Goal: Transaction & Acquisition: Obtain resource

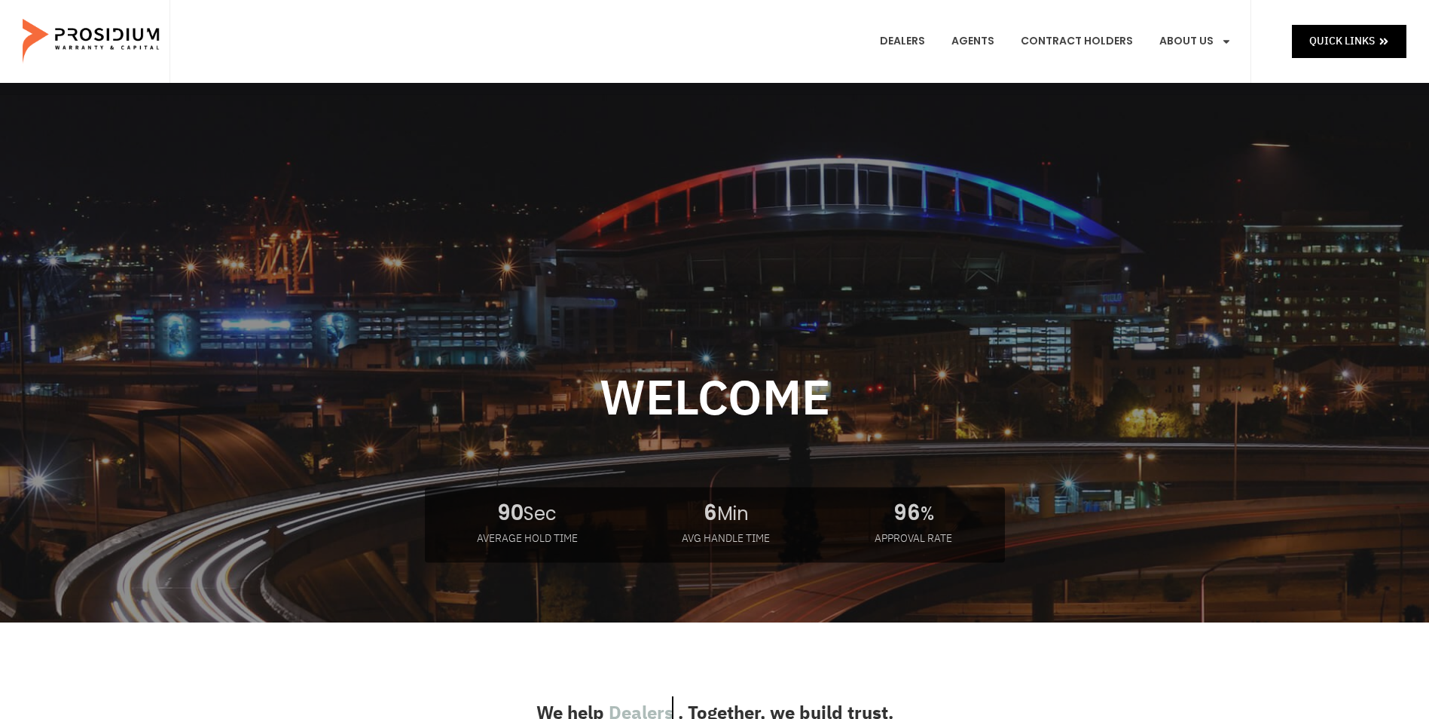
click at [1193, 94] on link "Products" at bounding box center [1221, 110] width 147 height 33
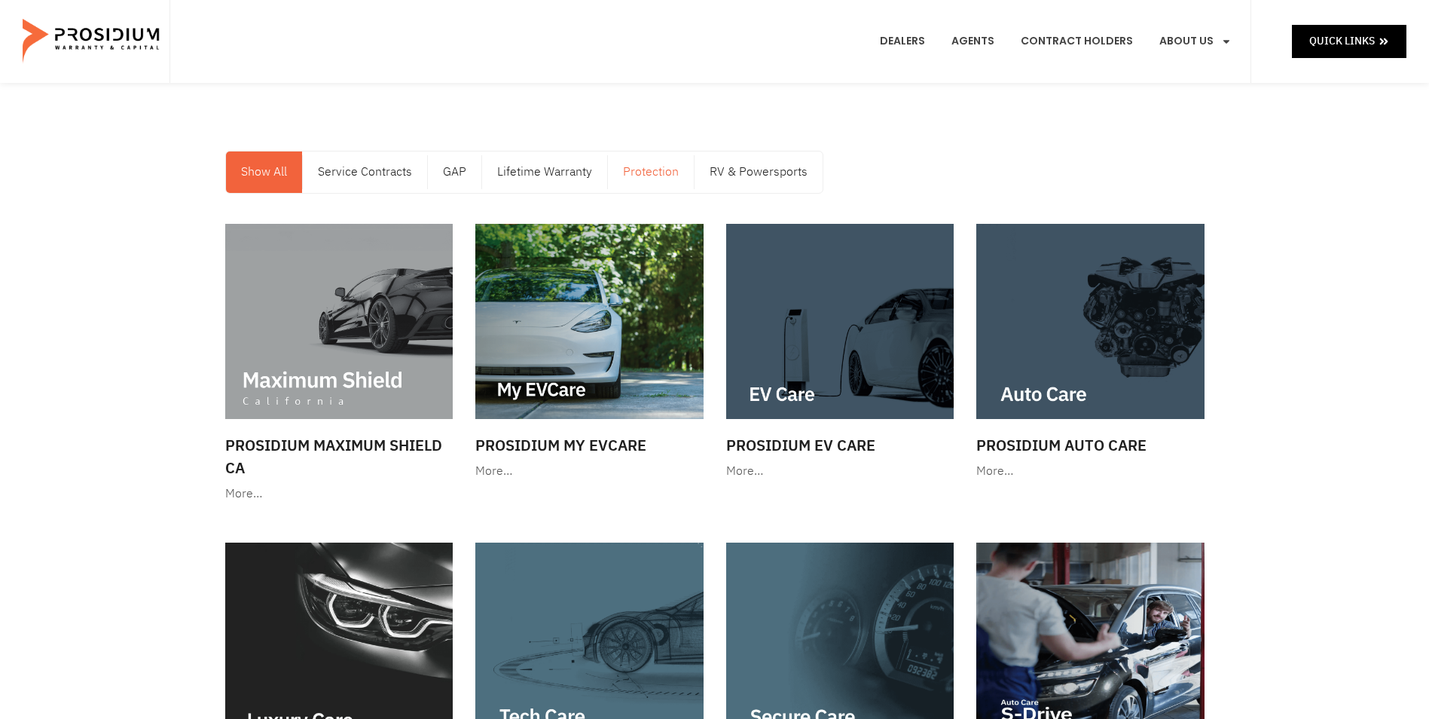
click at [649, 175] on link "Protection" at bounding box center [651, 171] width 86 height 41
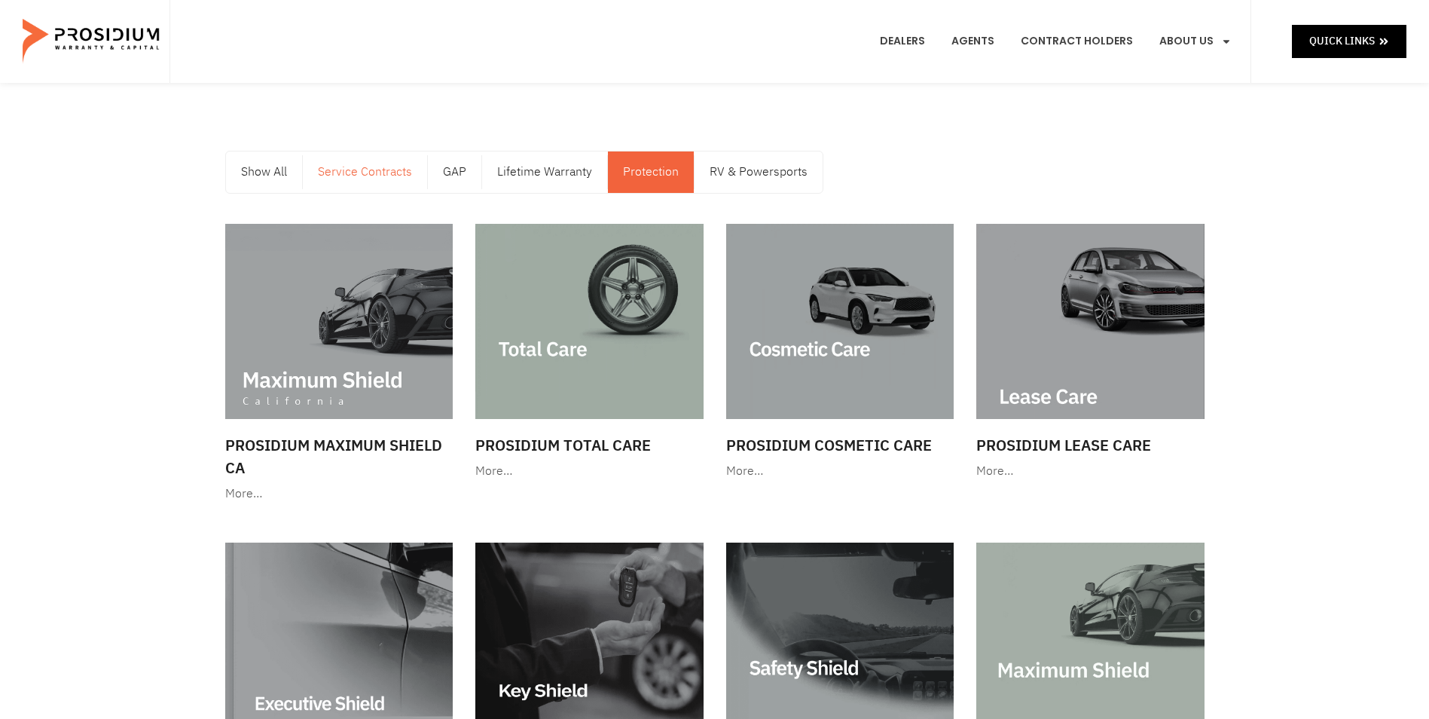
click at [321, 162] on link "Service Contracts" at bounding box center [365, 171] width 124 height 41
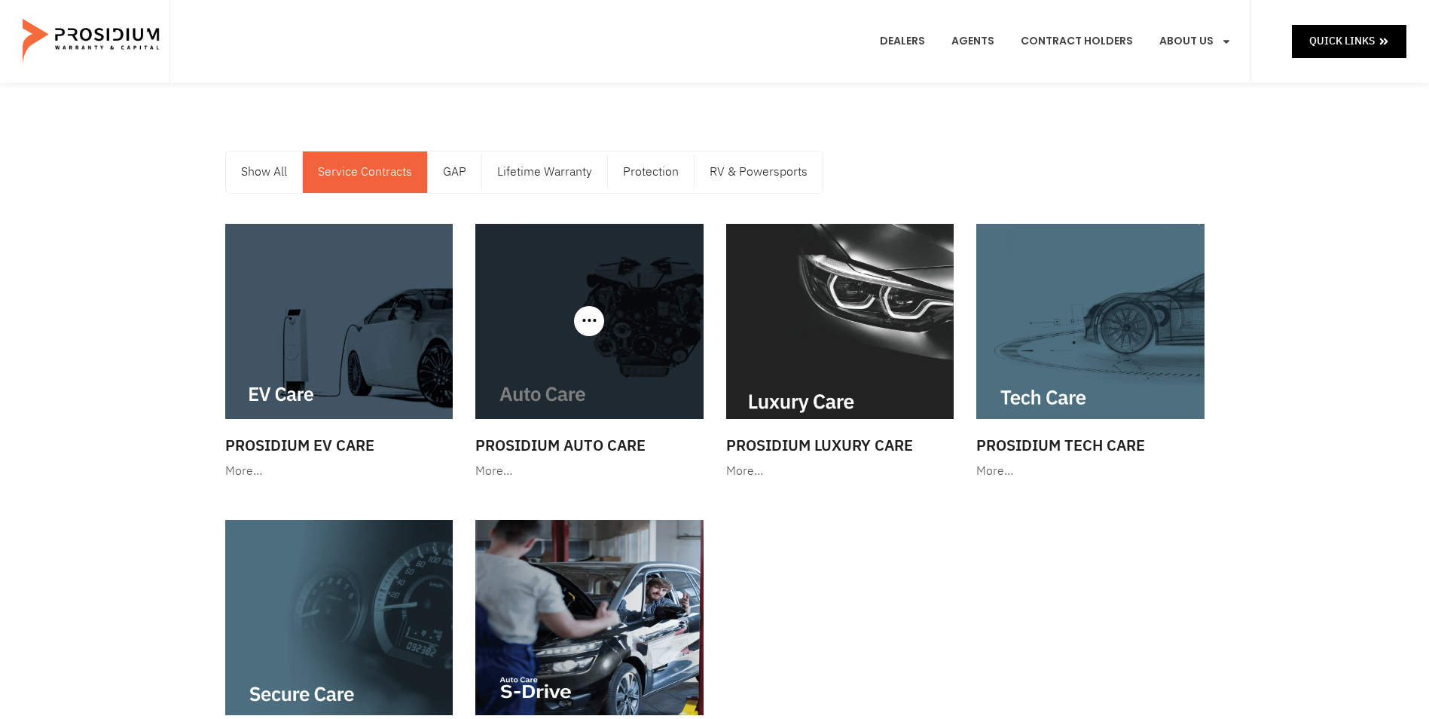
click at [599, 318] on div at bounding box center [589, 321] width 228 height 195
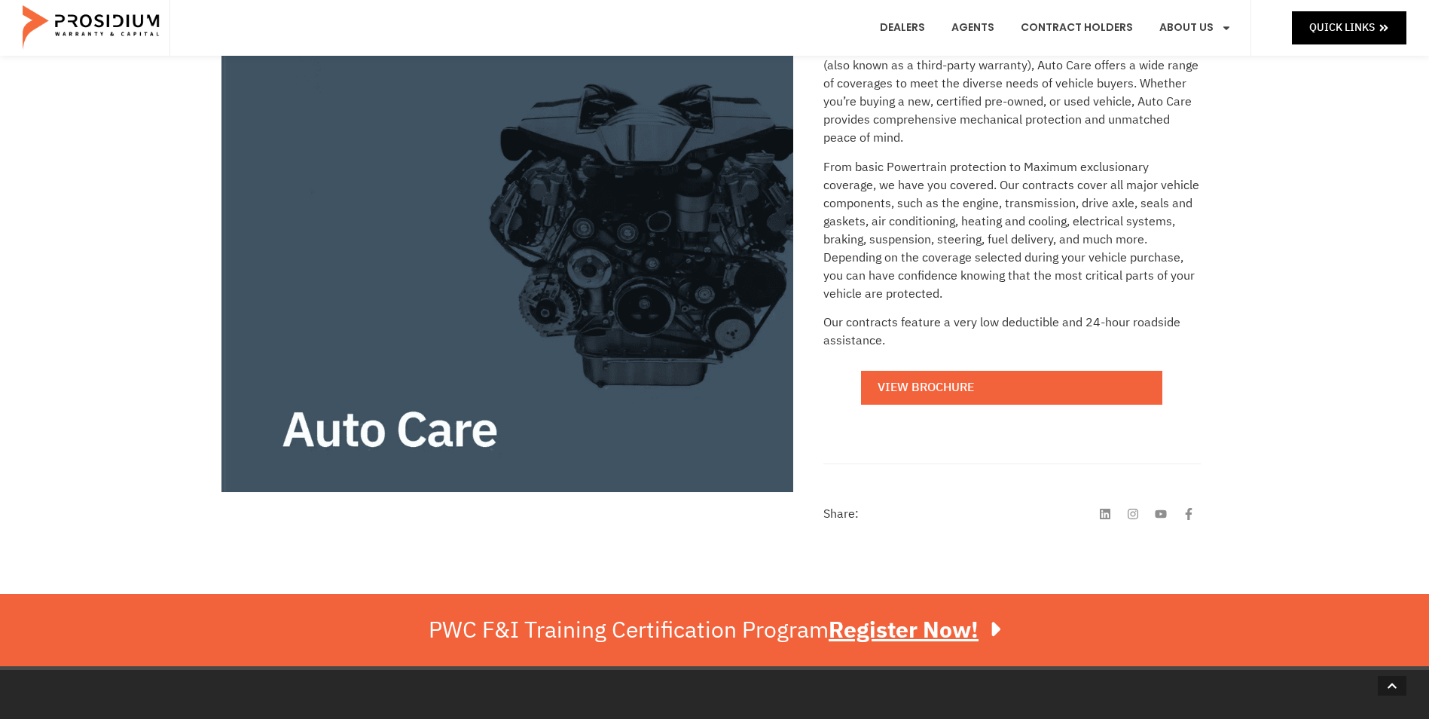
scroll to position [377, 0]
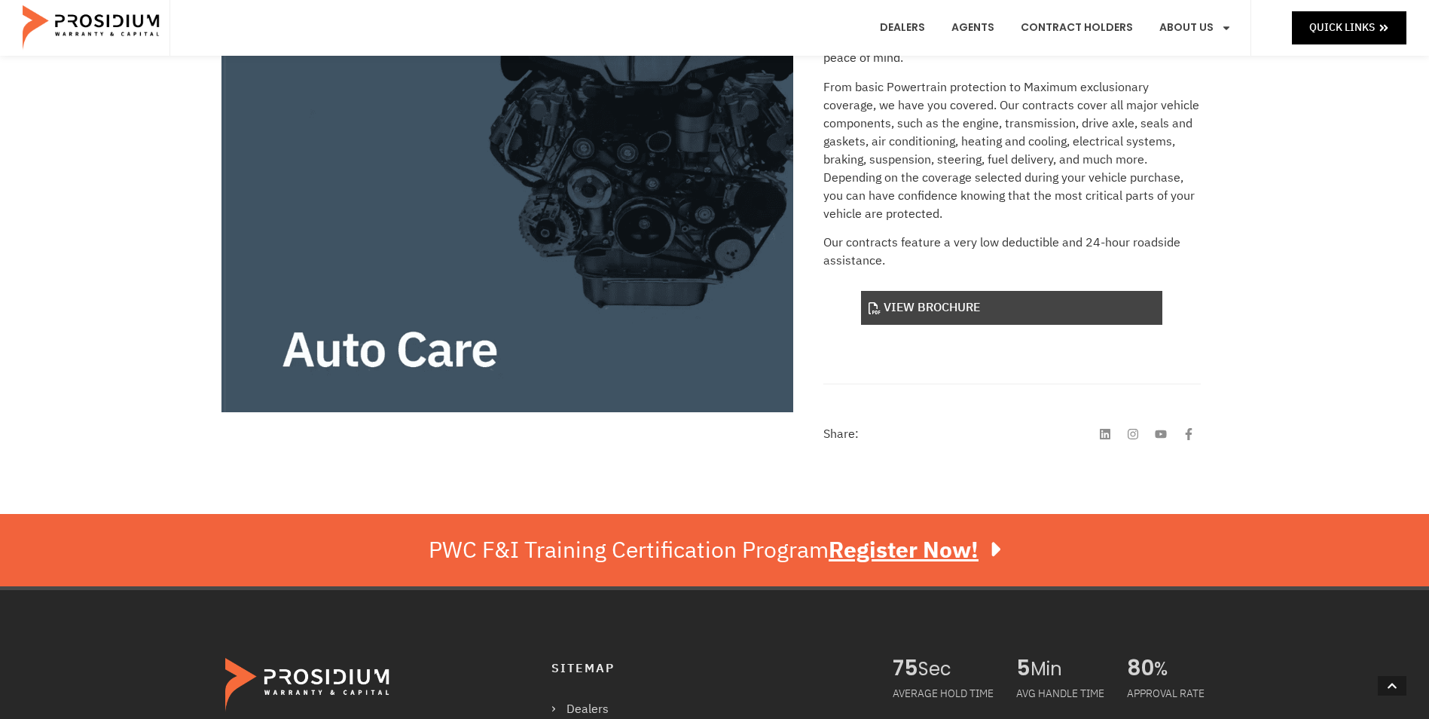
click at [890, 307] on link "View Brochure" at bounding box center [1011, 308] width 301 height 34
